Goal: Task Accomplishment & Management: Manage account settings

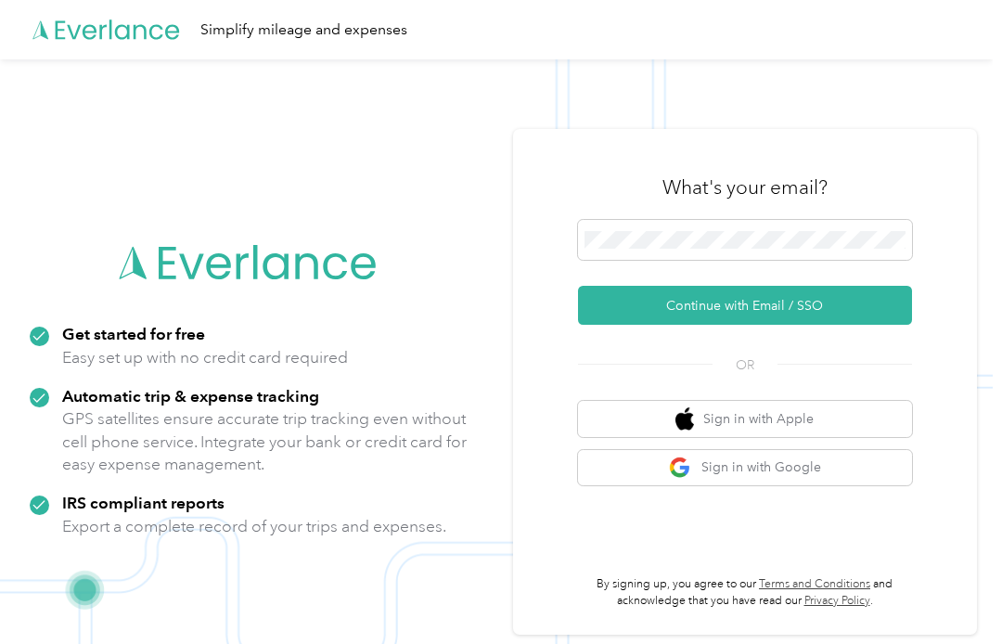
scroll to position [59, 0]
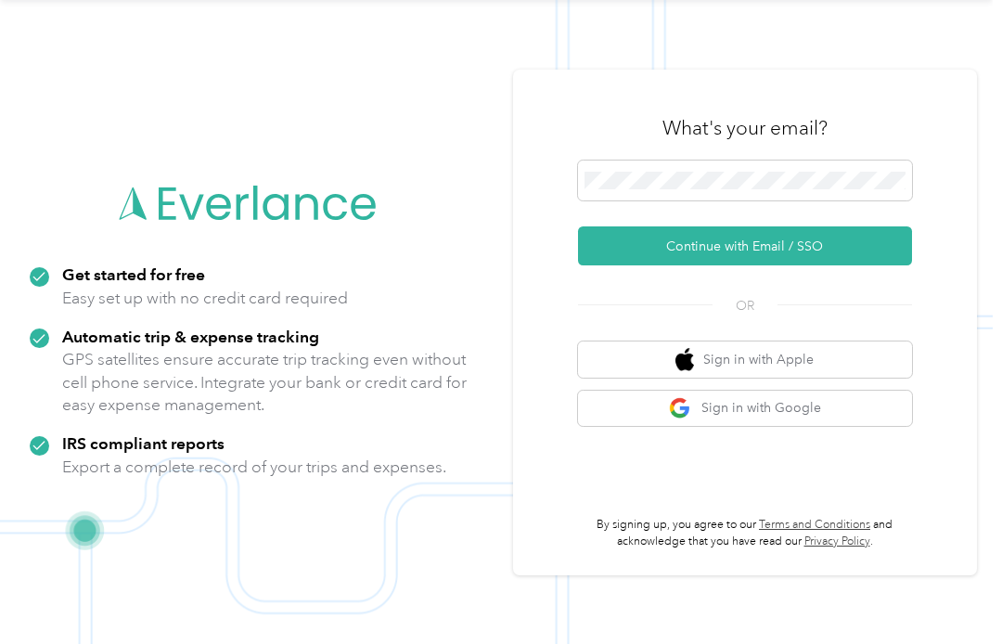
click at [837, 252] on button "Continue with Email / SSO" at bounding box center [745, 245] width 334 height 39
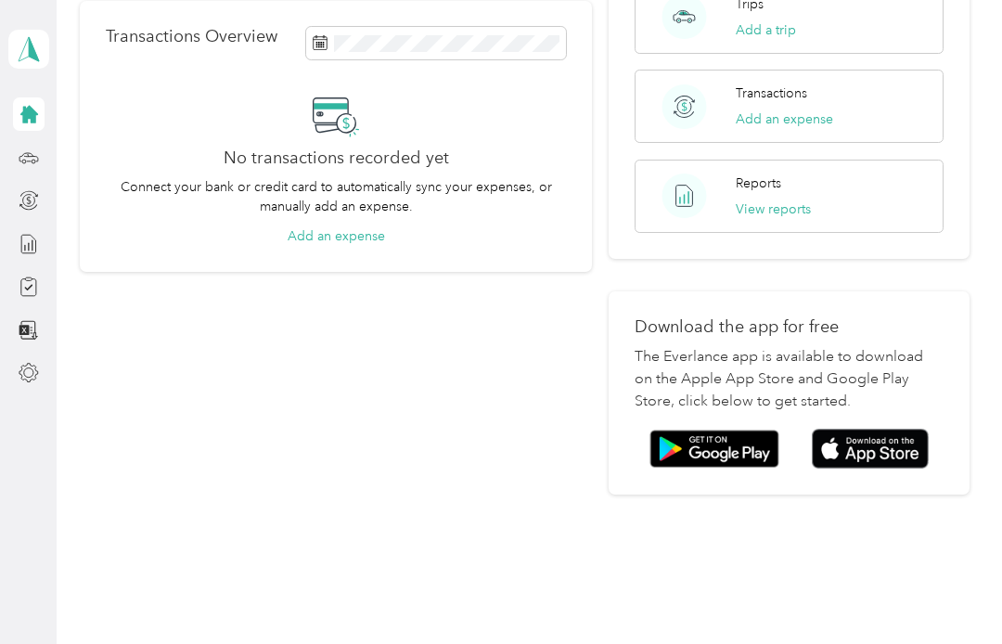
scroll to position [348, 0]
click at [884, 429] on img at bounding box center [870, 449] width 117 height 40
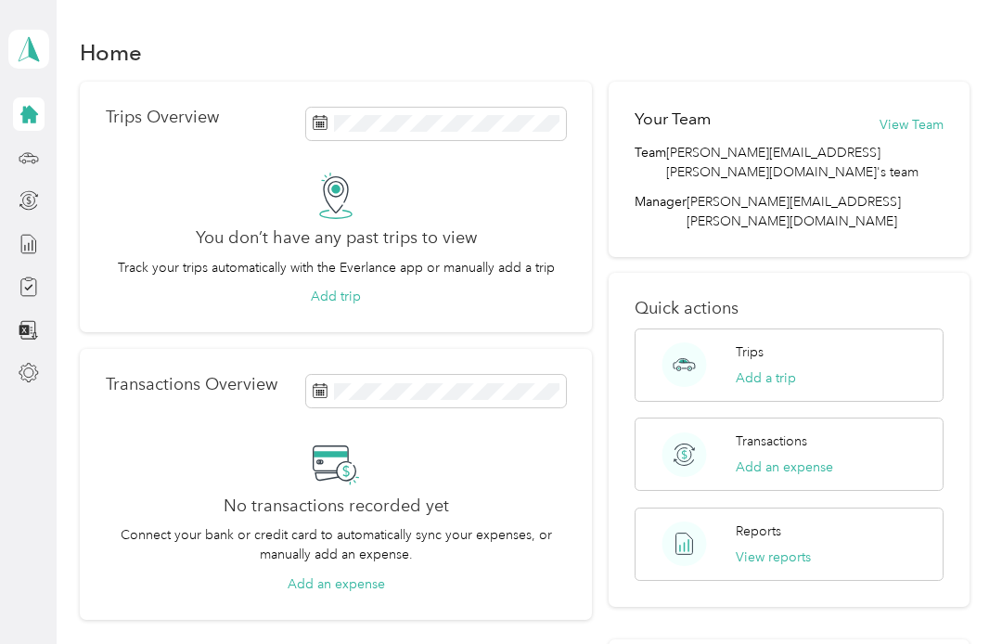
scroll to position [0, 0]
click at [40, 52] on icon at bounding box center [29, 49] width 28 height 26
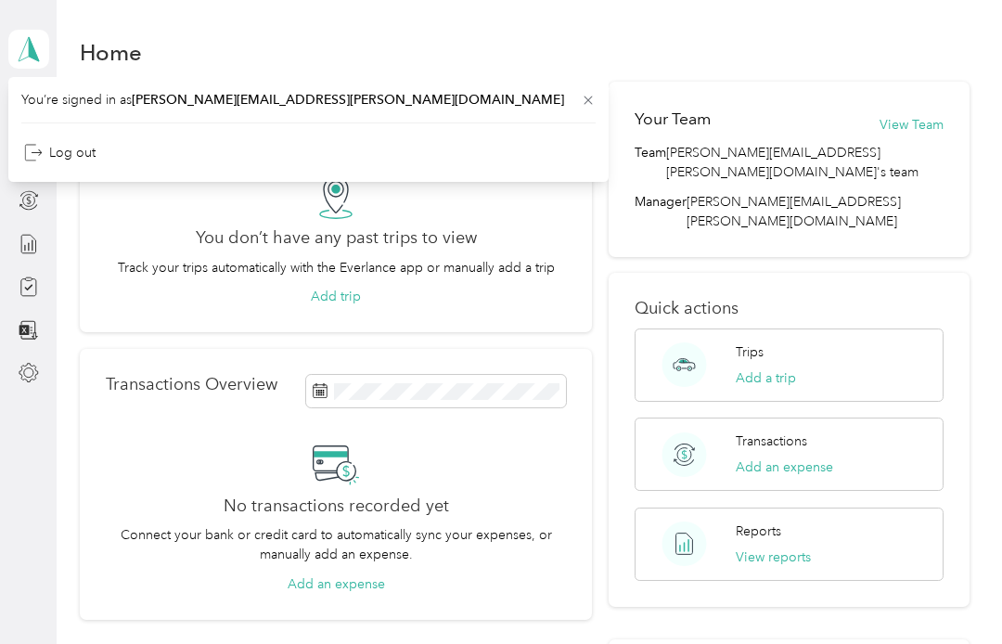
click at [61, 428] on div "Home Trips Overview You don’t have any past trips to view Track your trips auto…" at bounding box center [525, 471] width 936 height 943
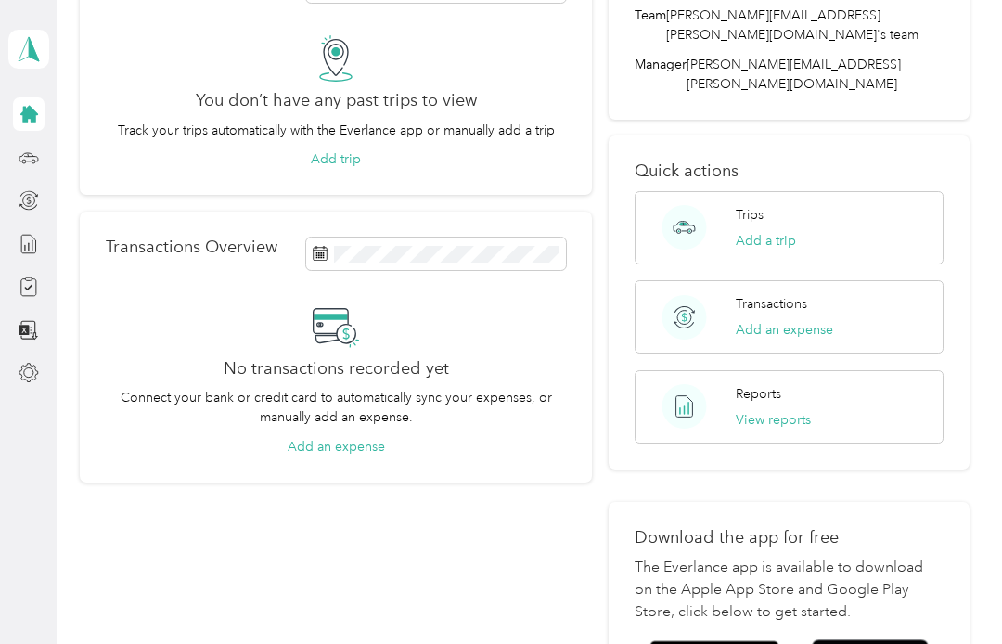
scroll to position [136, 0]
